Goal: Transaction & Acquisition: Book appointment/travel/reservation

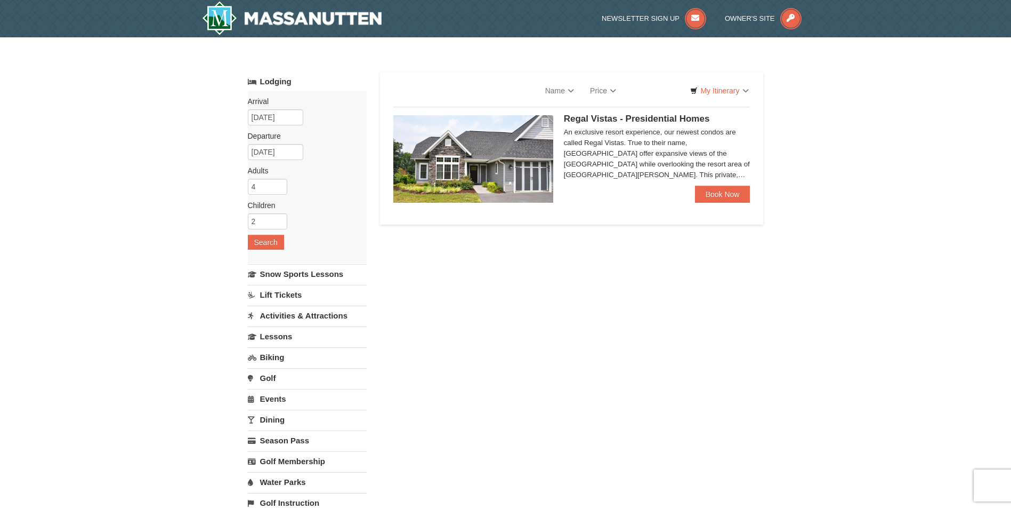
select select "9"
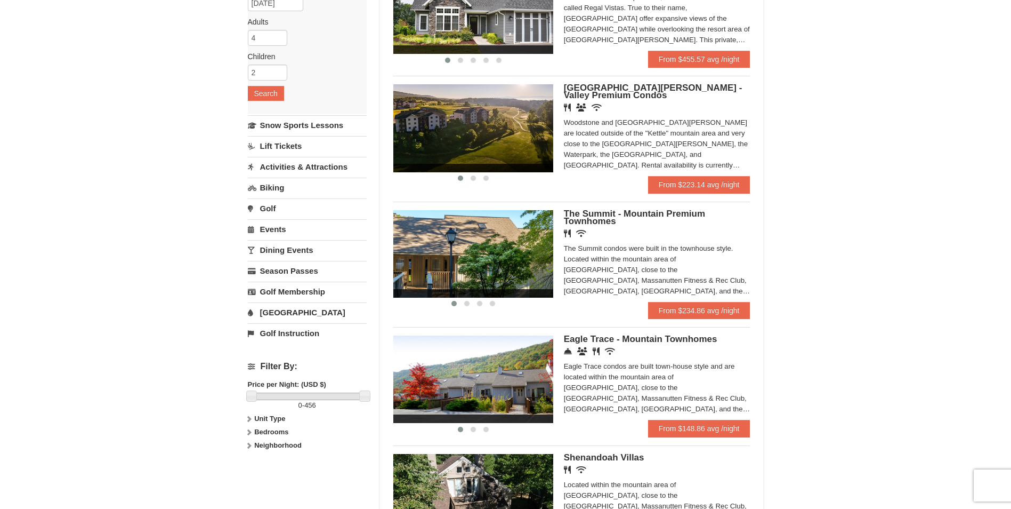
scroll to position [159, 0]
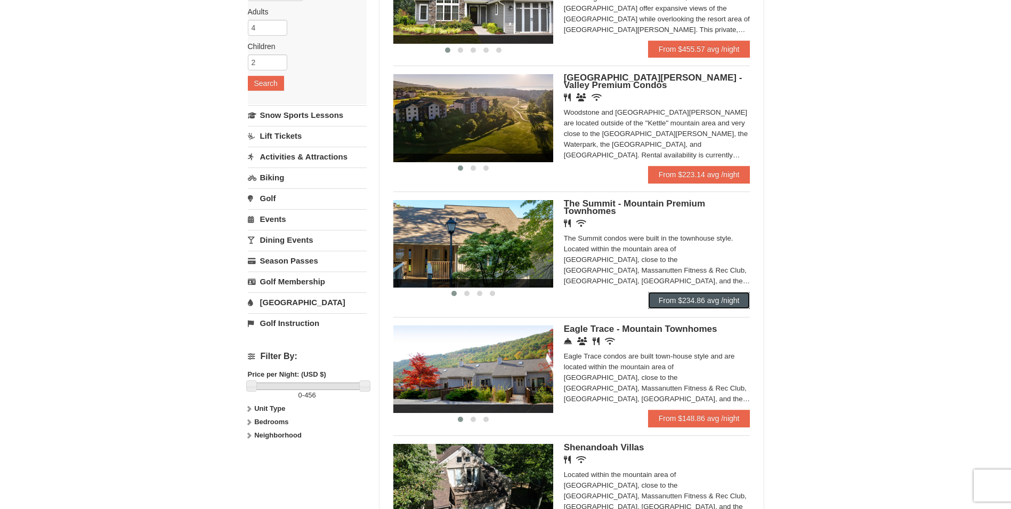
click at [736, 294] on link "From $234.86 avg /night" at bounding box center [699, 300] width 102 height 17
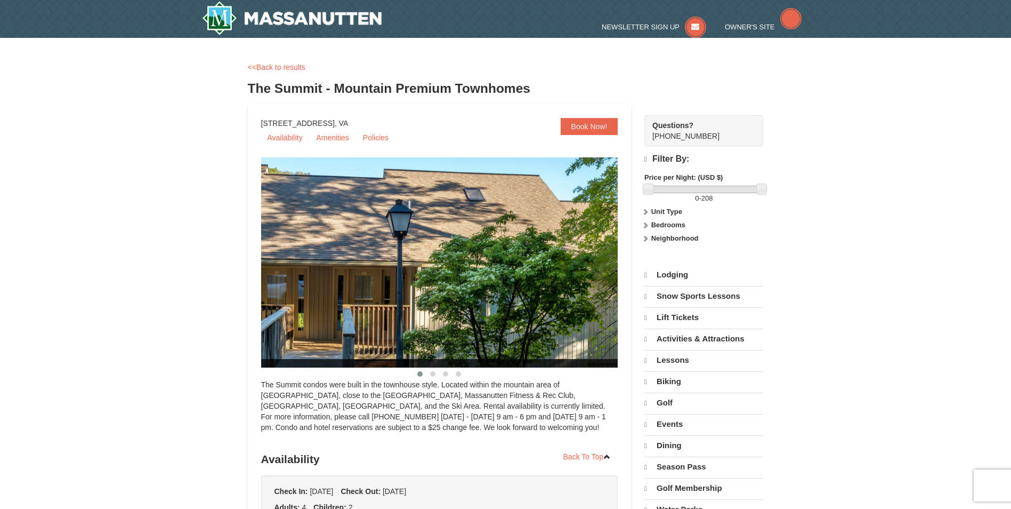
select select "9"
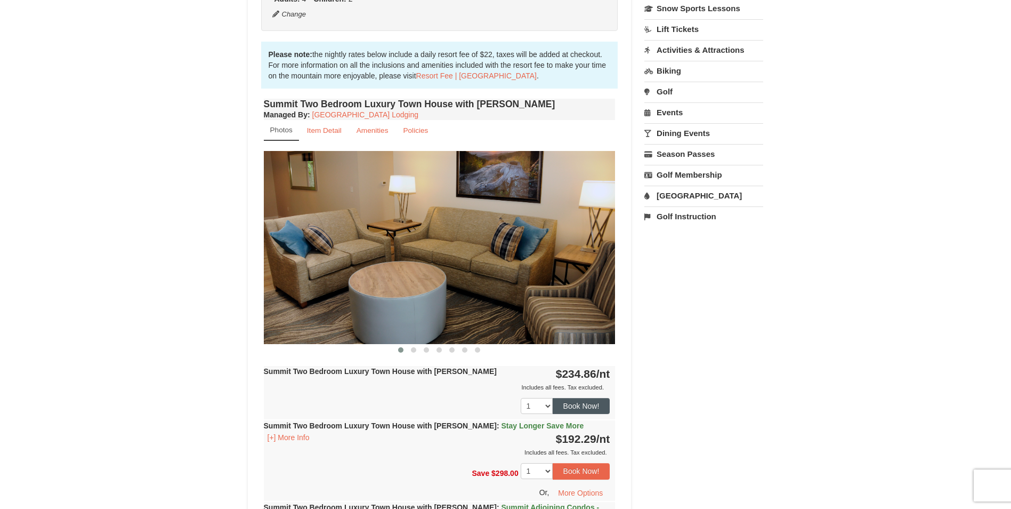
click at [601, 399] on button "Book Now!" at bounding box center [582, 406] width 58 height 16
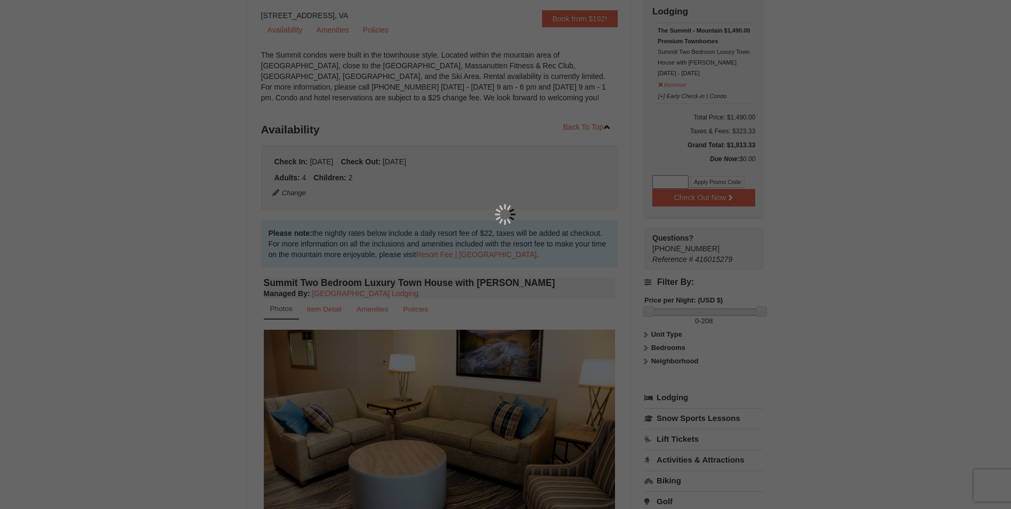
scroll to position [104, 0]
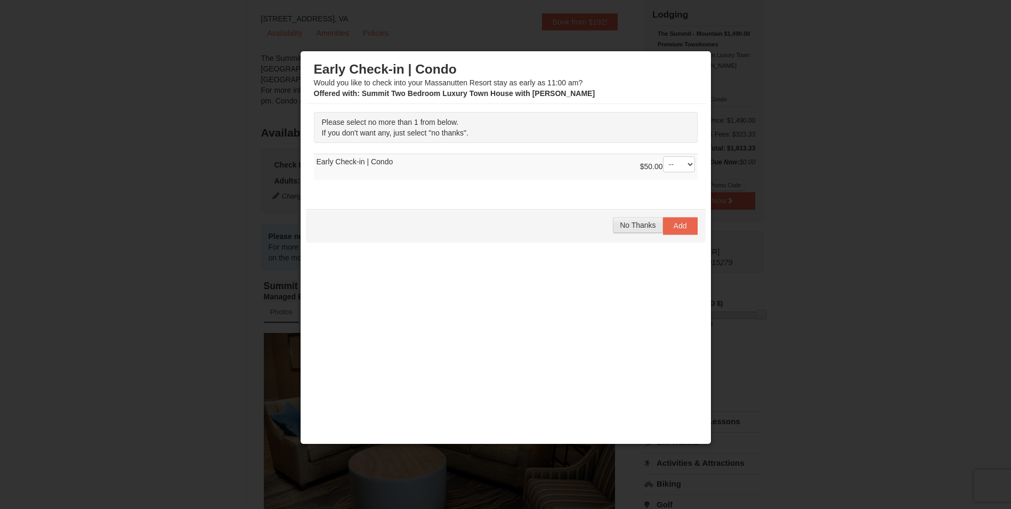
click at [652, 231] on button "No Thanks" at bounding box center [638, 225] width 50 height 16
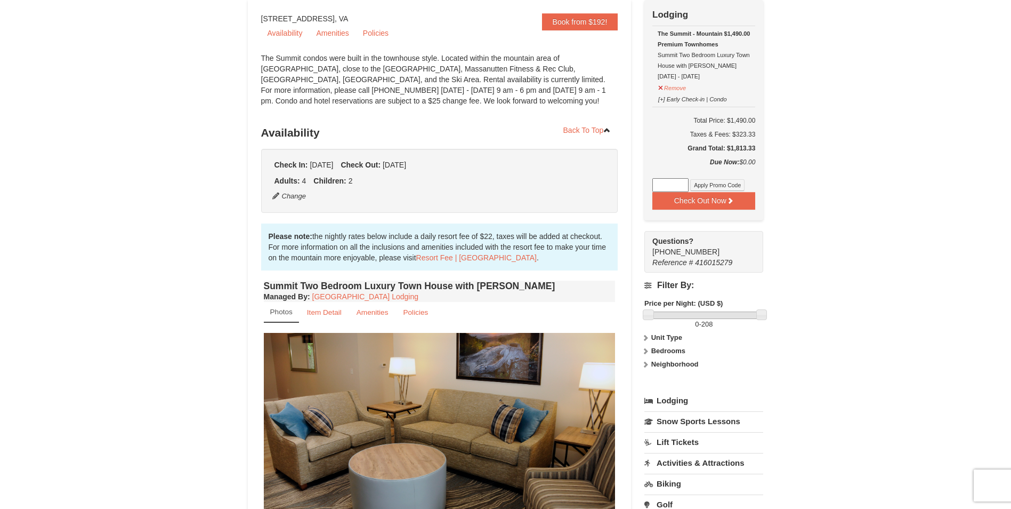
scroll to position [70, 0]
